Goal: Task Accomplishment & Management: Manage account settings

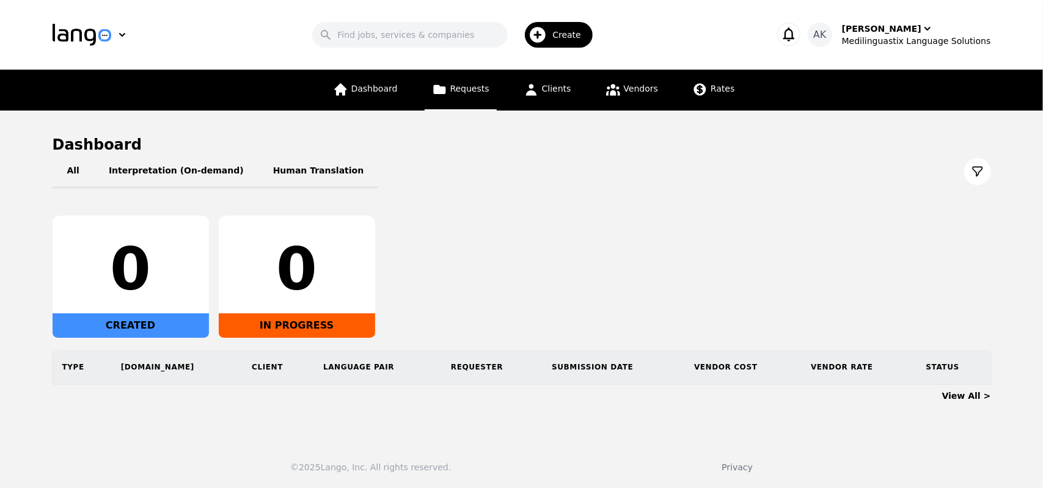
click at [461, 97] on link "Requests" at bounding box center [461, 90] width 72 height 41
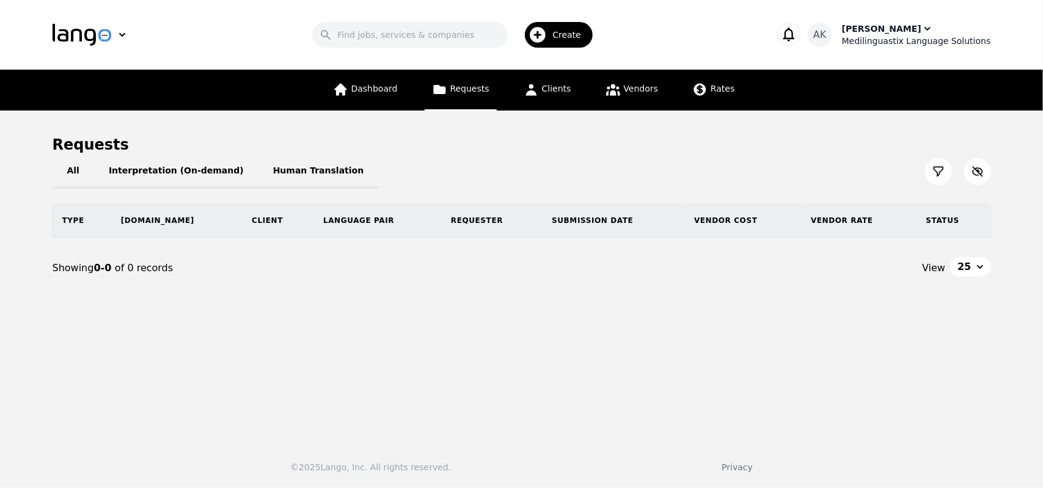
click at [896, 30] on div "[PERSON_NAME]" at bounding box center [881, 29] width 79 height 12
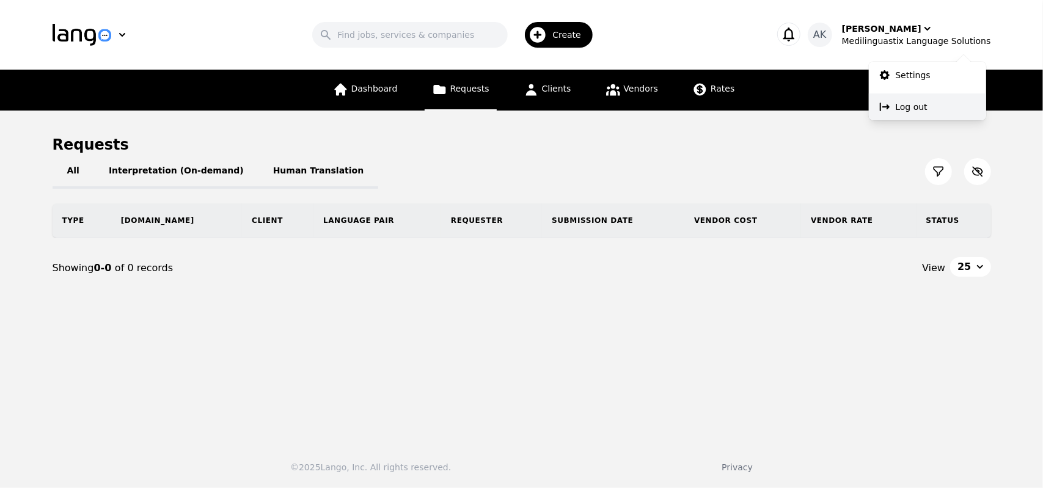
click at [896, 113] on button "Log out" at bounding box center [927, 106] width 117 height 27
